Goal: Task Accomplishment & Management: Use online tool/utility

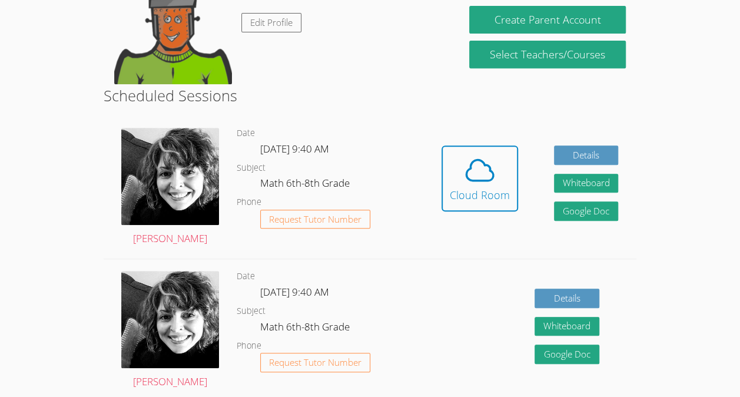
scroll to position [225, 0]
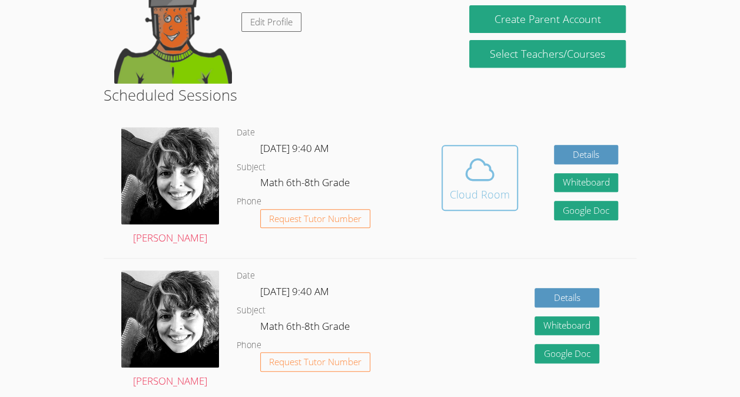
click at [473, 177] on icon at bounding box center [479, 169] width 33 height 33
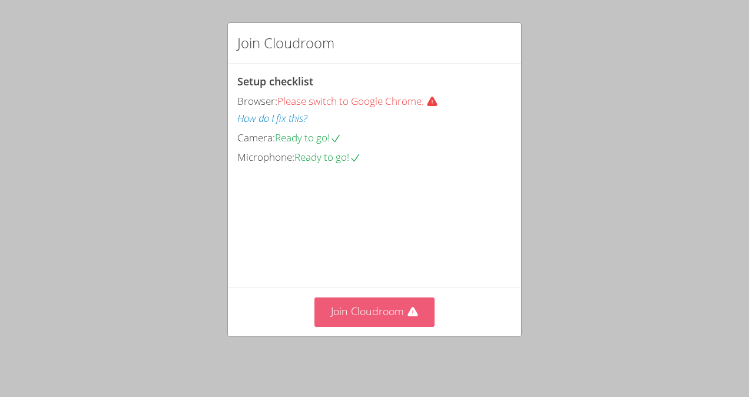
click at [364, 319] on button "Join Cloudroom" at bounding box center [374, 311] width 121 height 29
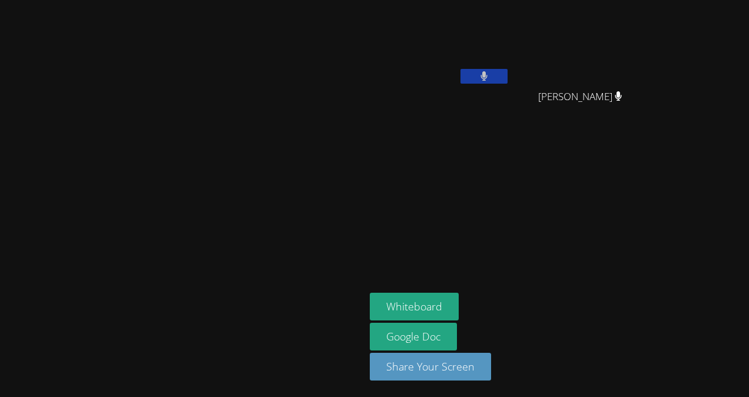
click at [507, 78] on button at bounding box center [483, 76] width 47 height 15
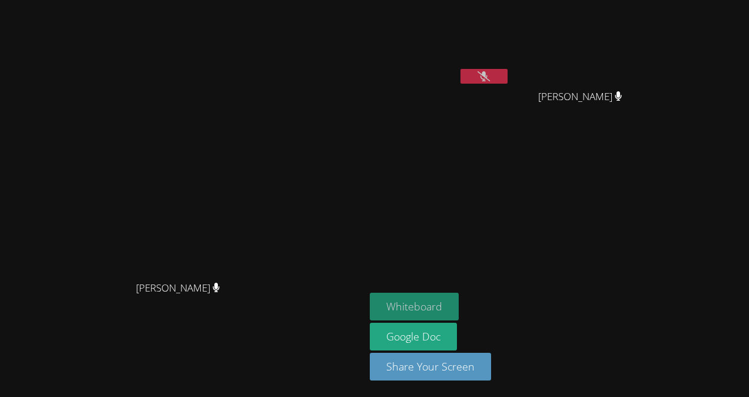
click at [459, 303] on button "Whiteboard" at bounding box center [414, 307] width 89 height 28
click at [507, 69] on button at bounding box center [483, 76] width 47 height 15
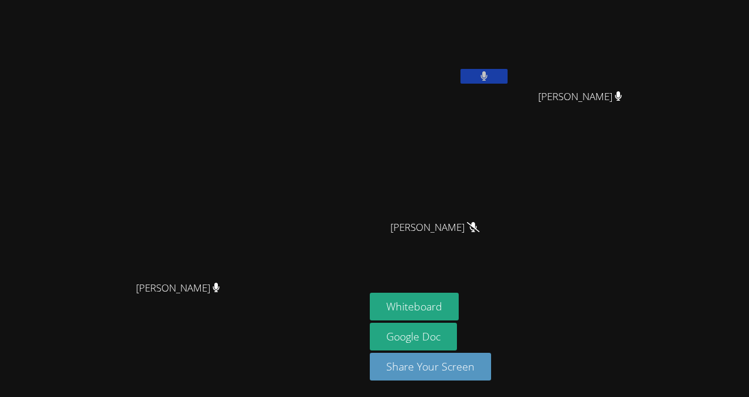
click at [488, 73] on icon at bounding box center [484, 76] width 8 height 10
click at [490, 81] on icon at bounding box center [483, 76] width 12 height 10
click at [507, 81] on button at bounding box center [483, 76] width 47 height 15
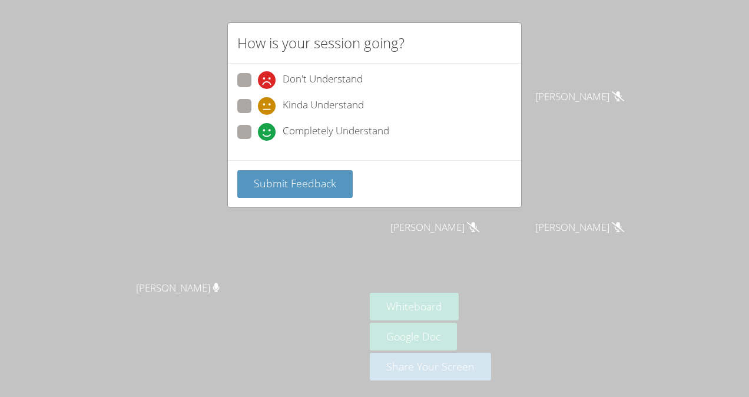
click at [338, 130] on span "Completely Understand" at bounding box center [336, 132] width 107 height 18
click at [268, 130] on input "Completely Understand" at bounding box center [263, 130] width 10 height 10
radio input "true"
click at [301, 191] on button "Submit Feedback" at bounding box center [294, 184] width 115 height 28
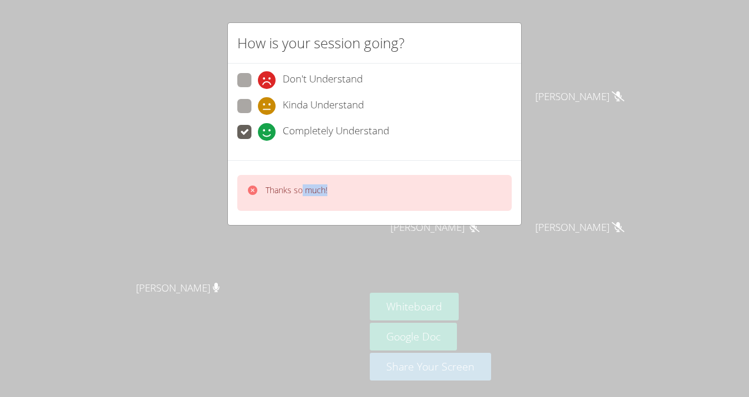
drag, startPoint x: 301, startPoint y: 191, endPoint x: 447, endPoint y: 220, distance: 148.7
click at [447, 220] on div "Thanks so much!" at bounding box center [374, 192] width 293 height 65
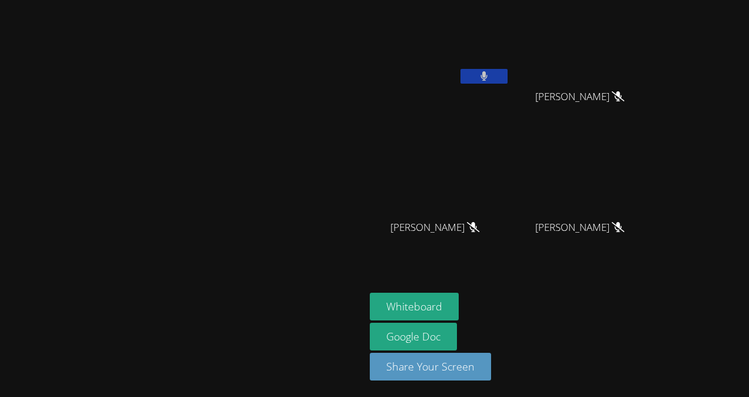
click at [507, 74] on button at bounding box center [483, 76] width 47 height 15
